Goal: Book appointment/travel/reservation

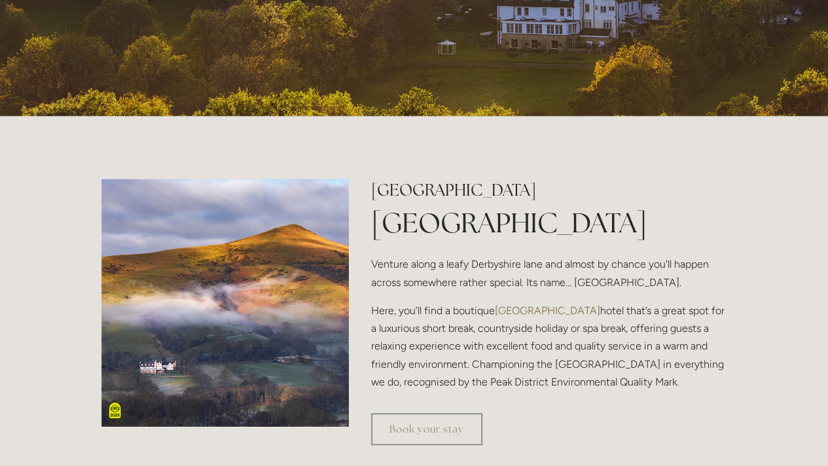
scroll to position [326, 0]
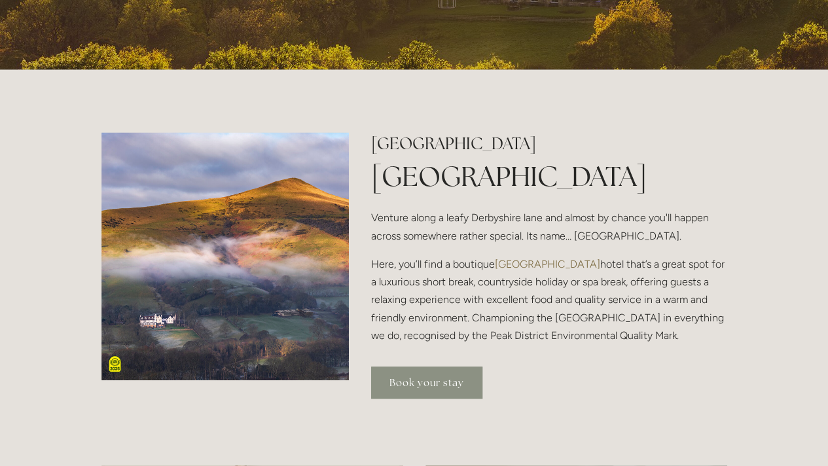
click at [432, 382] on link "Book your stay" at bounding box center [426, 382] width 111 height 32
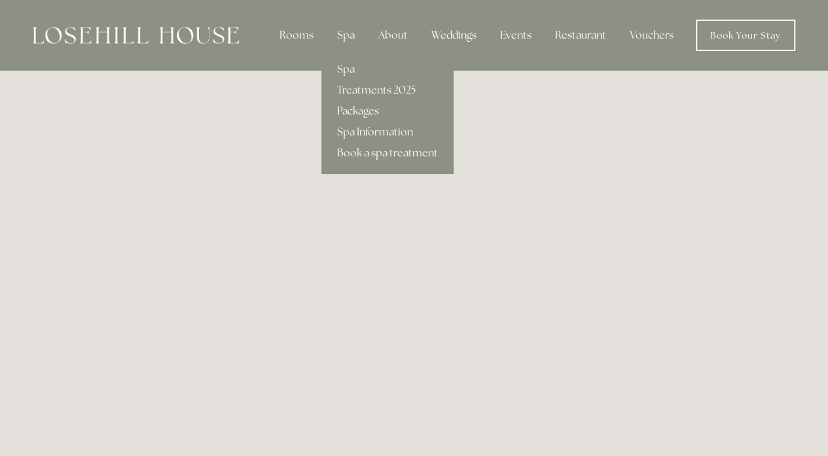
click at [362, 107] on link "Packages" at bounding box center [387, 111] width 132 height 21
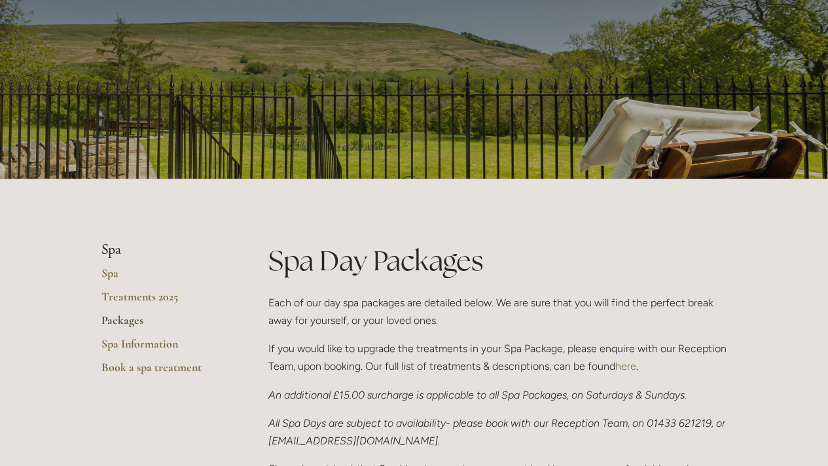
scroll to position [96, 0]
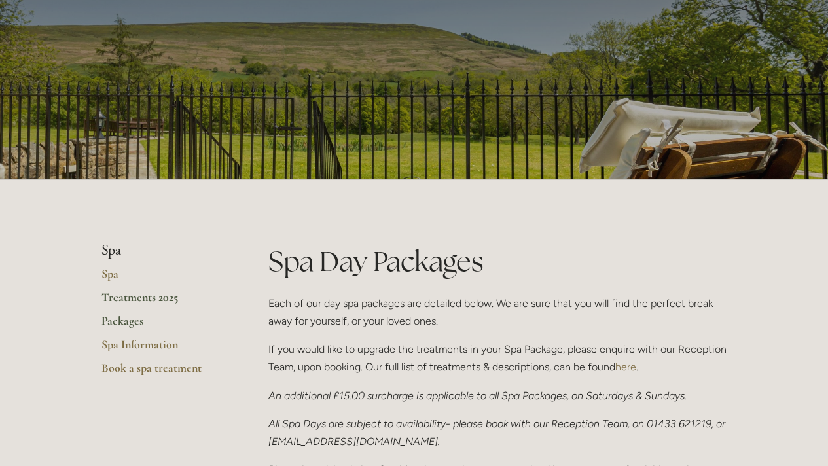
click at [161, 298] on link "Treatments 2025" at bounding box center [163, 302] width 125 height 24
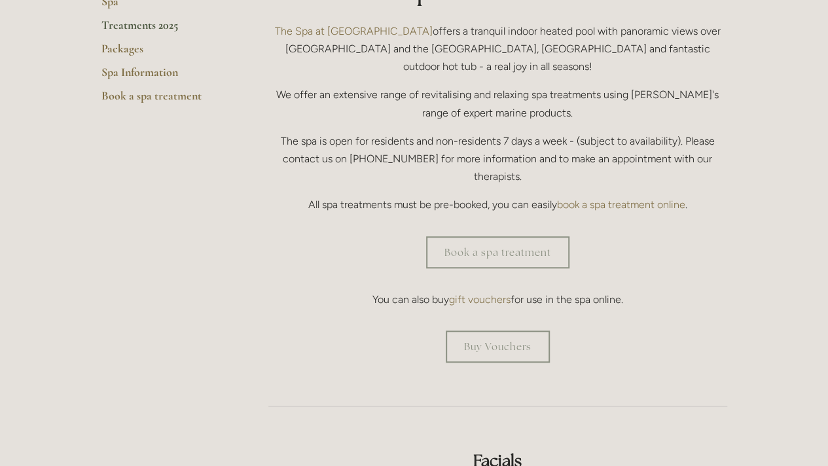
scroll to position [368, 0]
click at [487, 236] on link "Book a spa treatment" at bounding box center [497, 252] width 143 height 32
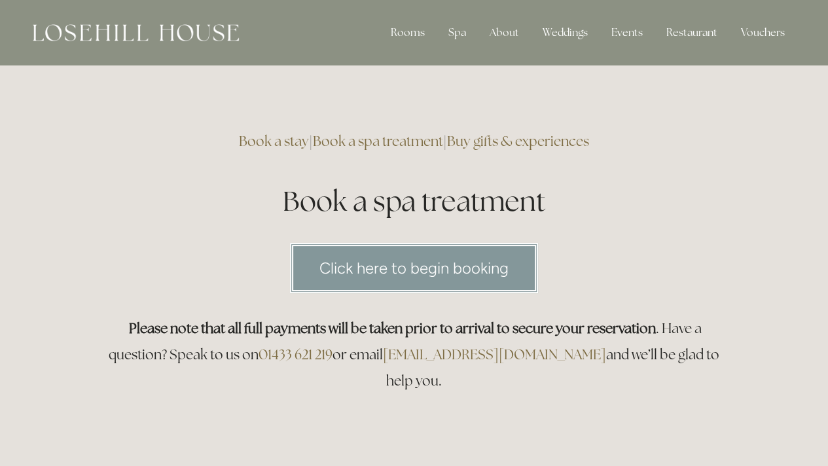
click at [470, 272] on link "Click here to begin booking" at bounding box center [414, 268] width 248 height 50
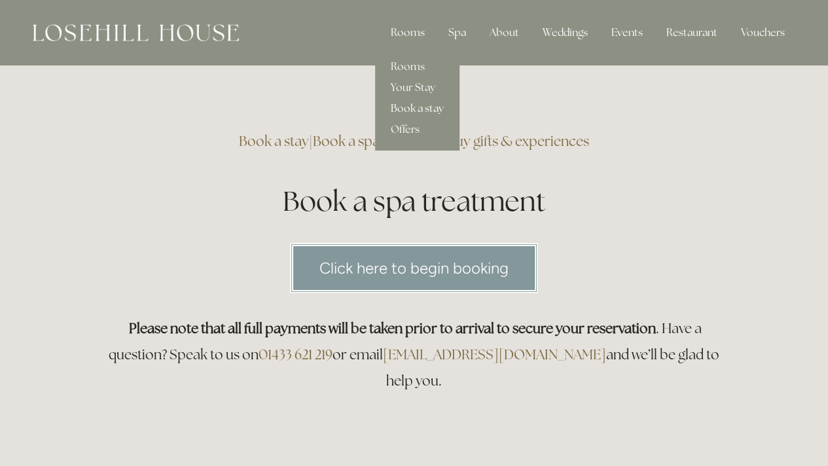
click at [417, 112] on link "Book a stay" at bounding box center [417, 108] width 84 height 21
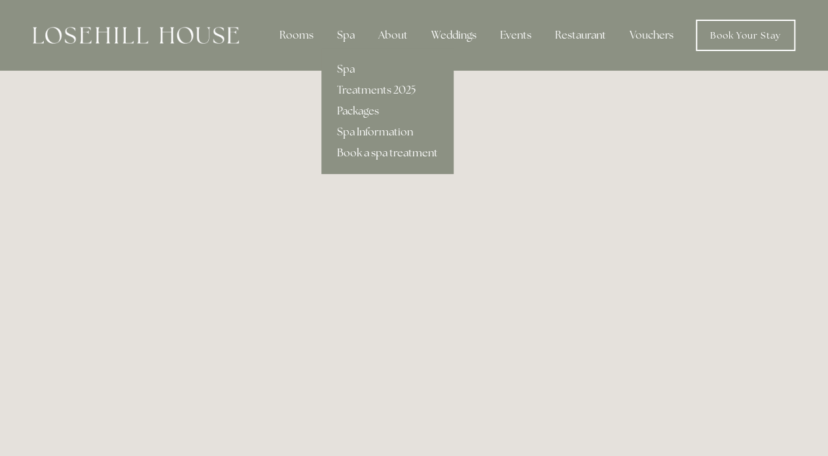
click at [366, 152] on link "Book a spa treatment" at bounding box center [387, 153] width 132 height 21
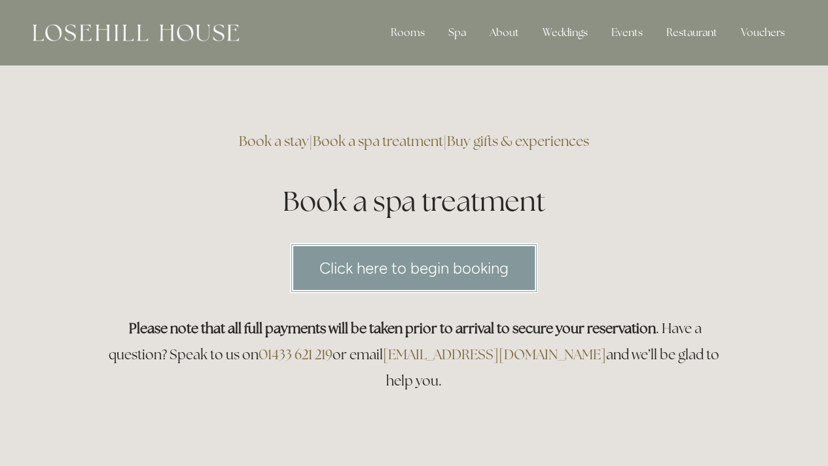
click at [383, 270] on link "Click here to begin booking" at bounding box center [414, 268] width 248 height 50
